Goal: Information Seeking & Learning: Check status

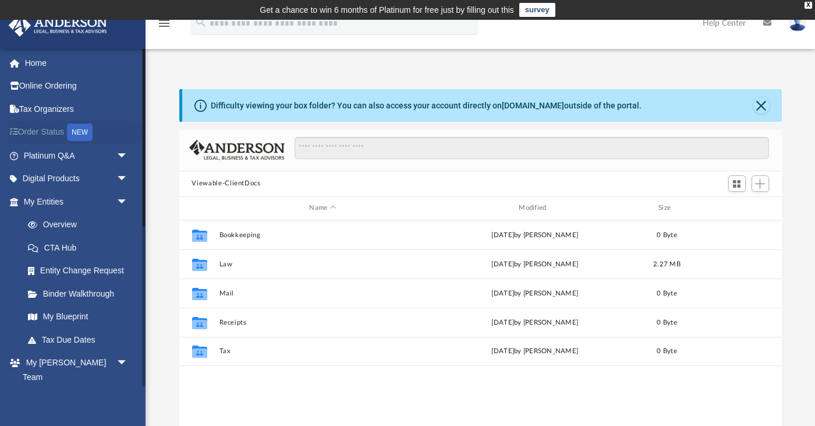
click at [44, 132] on link "Order Status NEW" at bounding box center [76, 133] width 137 height 24
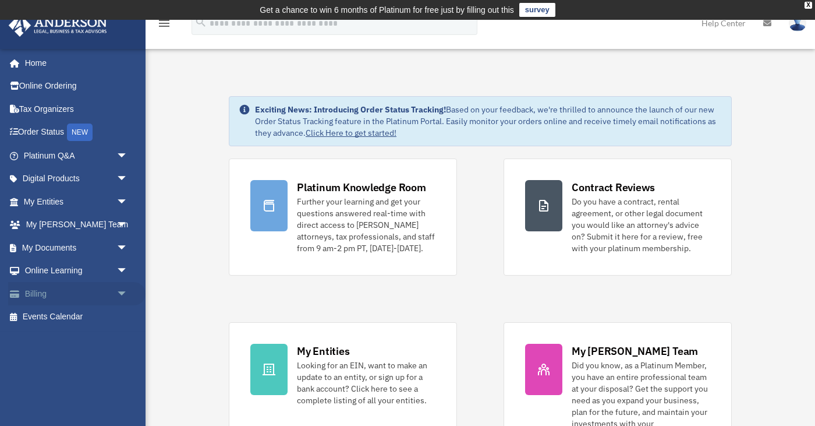
click at [122, 288] on span "arrow_drop_down" at bounding box center [127, 294] width 23 height 24
click at [88, 313] on link "$ Open Invoices" at bounding box center [80, 317] width 129 height 24
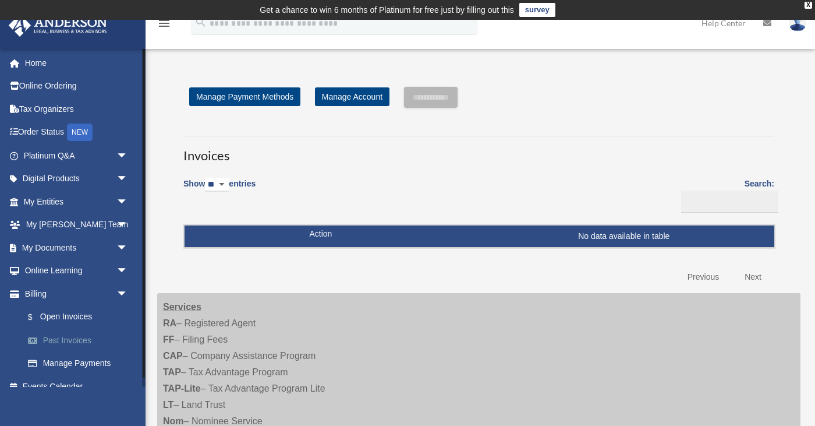
click at [87, 338] on link "Past Invoices" at bounding box center [80, 339] width 129 height 23
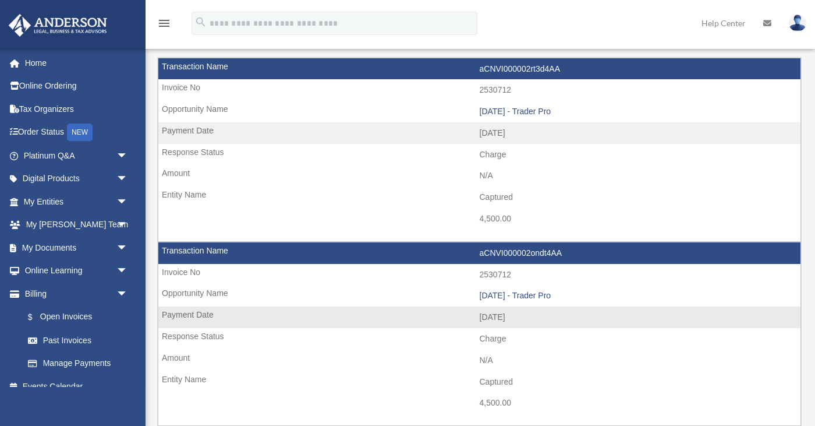
scroll to position [100, 0]
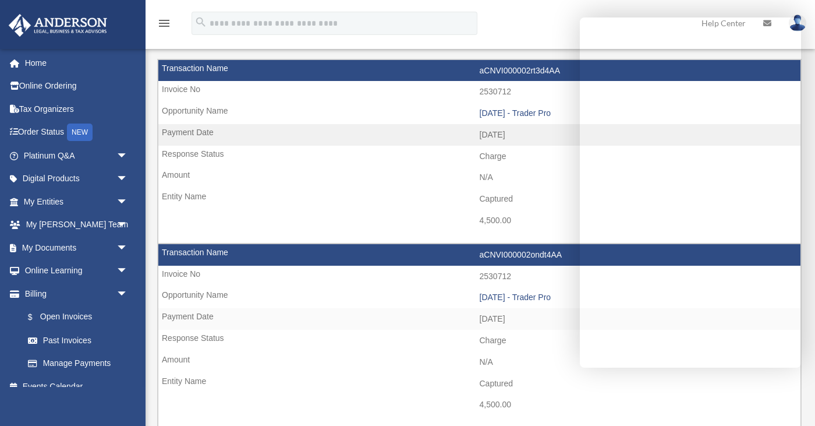
click at [551, 37] on div "menu search Site Menu add franrapp@hotmail.com My Profile Reset Password Logout…" at bounding box center [408, 29] width 798 height 40
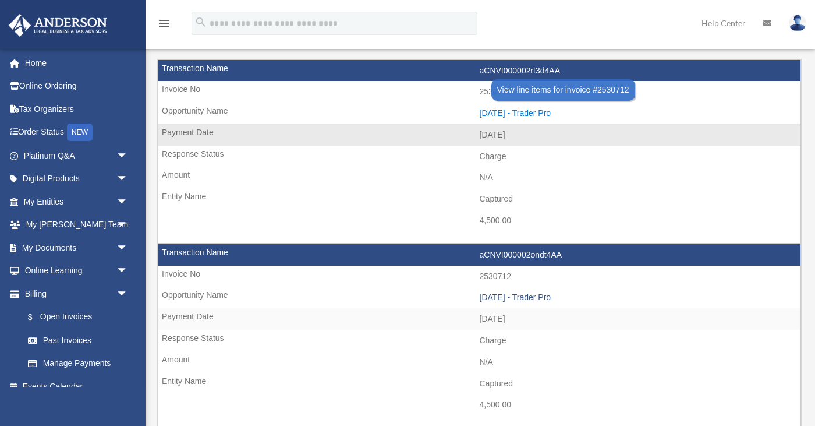
click at [504, 112] on div "2025.07.25 - Trader Pro" at bounding box center [638, 113] width 316 height 10
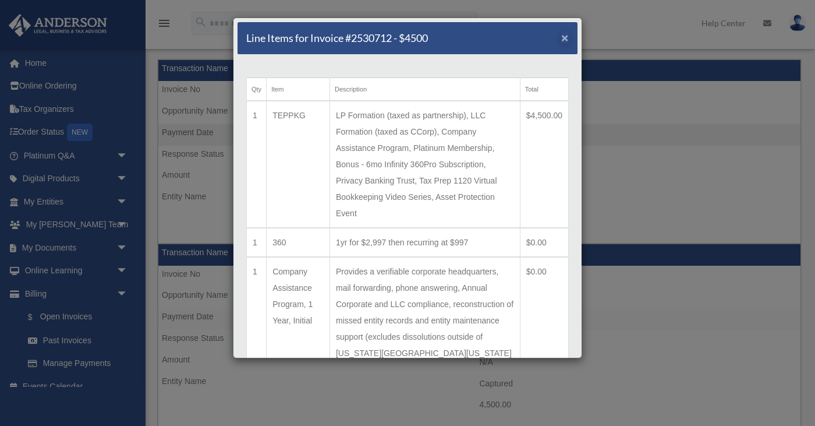
click at [567, 40] on span "×" at bounding box center [565, 37] width 8 height 13
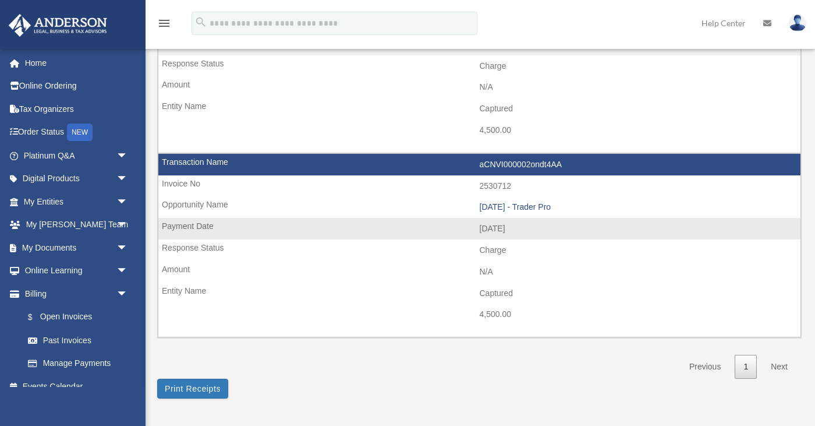
scroll to position [207, 0]
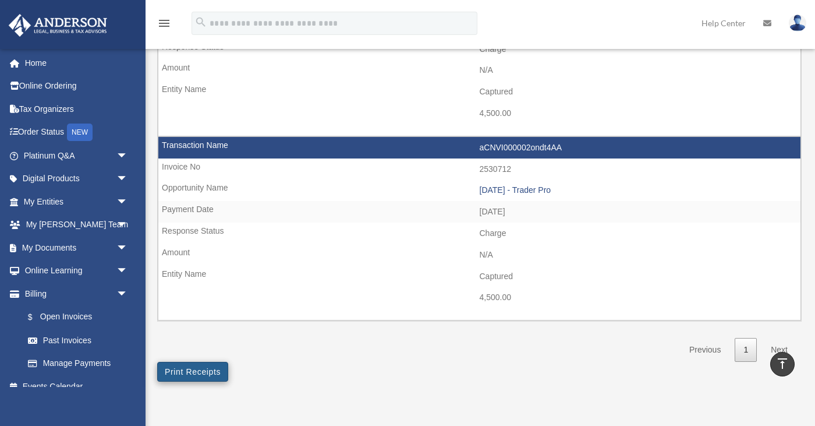
click at [200, 362] on button "Print Receipts" at bounding box center [192, 372] width 71 height 20
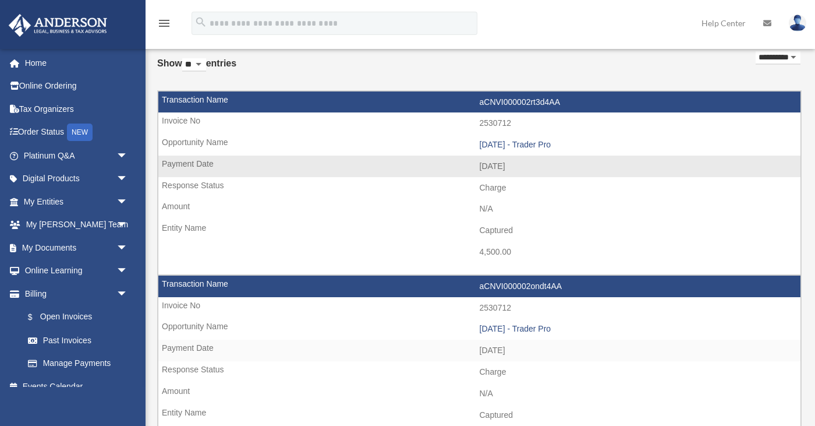
scroll to position [0, 0]
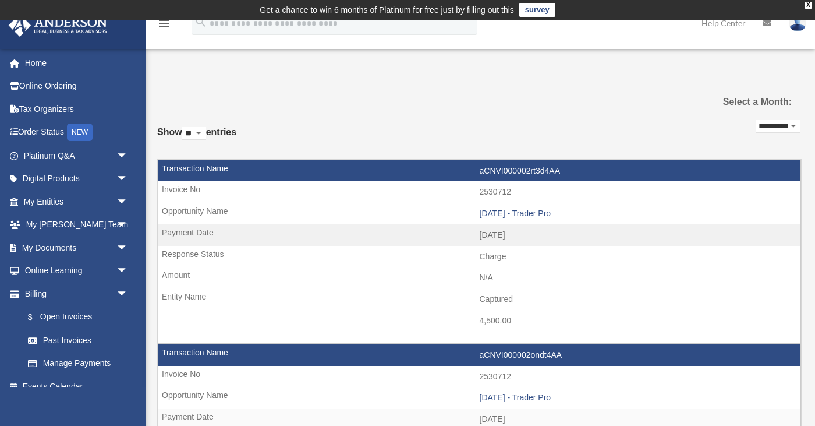
click at [647, 148] on div "**********" at bounding box center [478, 343] width 643 height 452
select select "**********"
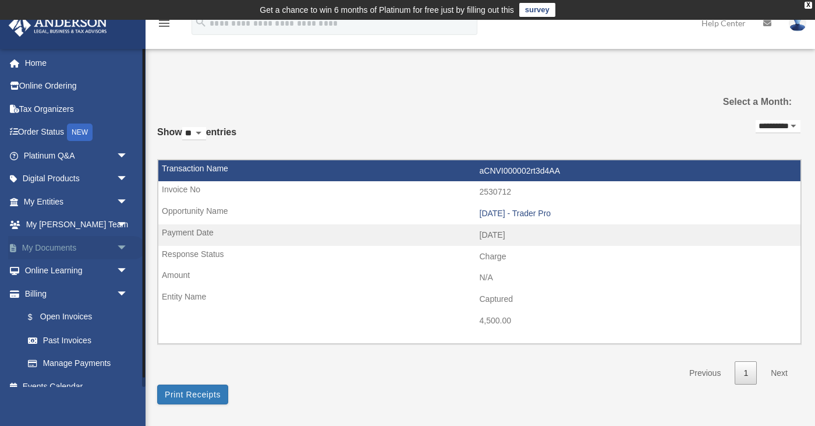
click at [93, 249] on link "My Documents arrow_drop_down" at bounding box center [76, 247] width 137 height 23
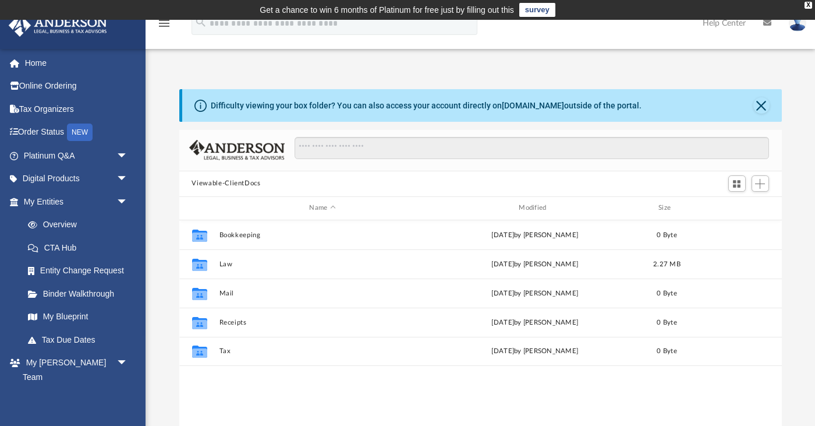
click at [799, 27] on img at bounding box center [797, 23] width 17 height 17
click at [65, 314] on link "My Blueprint" at bounding box center [80, 316] width 129 height 23
